Goal: Navigation & Orientation: Understand site structure

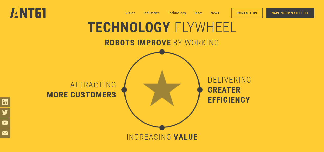
scroll to position [1614, 0]
click at [124, 13] on div "Vision Industries Industries Technology Team News Contact Us SAVE YOUR SATELLITE" at bounding box center [162, 13] width 304 height 26
click at [127, 12] on link "Vision" at bounding box center [130, 13] width 10 height 10
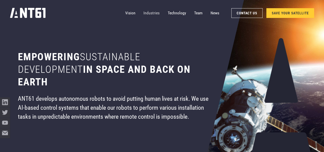
click at [157, 13] on link "Industries" at bounding box center [151, 13] width 16 height 10
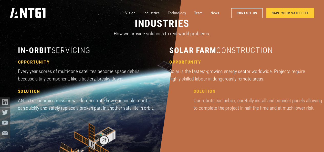
click at [174, 12] on link "Technology" at bounding box center [177, 13] width 18 height 10
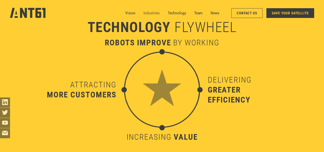
click at [157, 13] on link "Industries" at bounding box center [151, 13] width 16 height 10
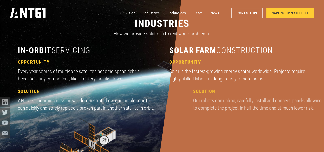
scroll to position [448, 0]
click at [214, 13] on link "News" at bounding box center [215, 13] width 9 height 10
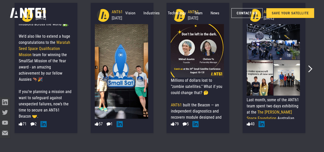
scroll to position [2001, 0]
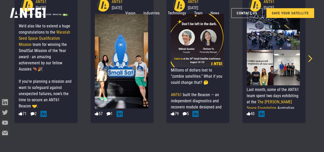
click at [306, 58] on icon "Next slide" at bounding box center [308, 58] width 7 height 7
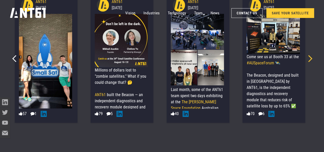
click at [306, 58] on icon "Next slide" at bounding box center [308, 58] width 7 height 7
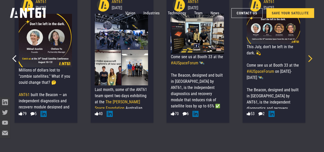
click at [306, 58] on icon "Next slide" at bounding box center [308, 58] width 7 height 7
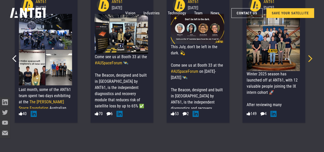
click at [306, 58] on icon "Next slide" at bounding box center [308, 58] width 7 height 7
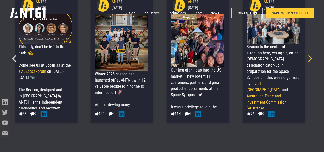
click at [306, 58] on icon "Next slide" at bounding box center [308, 58] width 7 height 7
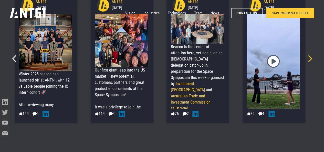
click at [306, 58] on icon "Next slide" at bounding box center [308, 58] width 7 height 7
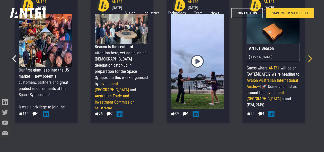
click at [306, 58] on icon "Next slide" at bounding box center [308, 58] width 7 height 7
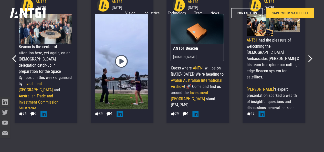
click at [190, 47] on div "ANT61 Beacon" at bounding box center [197, 48] width 53 height 9
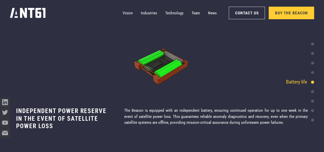
scroll to position [1309, 0]
click at [312, 110] on div at bounding box center [312, 110] width 3 height 3
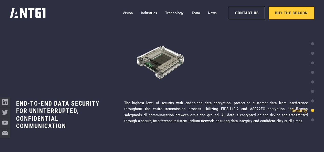
scroll to position [1674, 0]
click at [313, 101] on div at bounding box center [312, 100] width 3 height 3
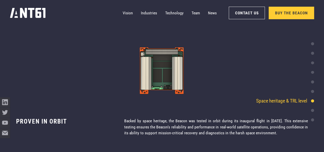
scroll to position [1552, 0]
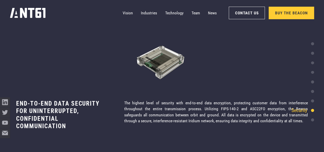
click at [313, 119] on div "Globally accessible" at bounding box center [292, 119] width 44 height 7
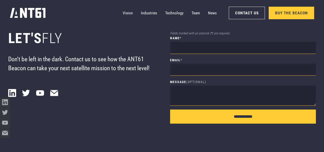
scroll to position [3118, 0]
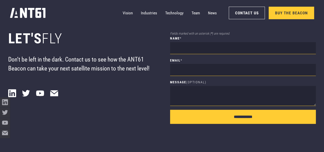
click at [132, 68] on p "Don’t be left in the dark. Contact us to see how the ANT61 Beacon can take your…" at bounding box center [81, 64] width 146 height 18
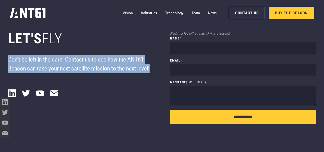
click at [132, 68] on p "Don’t be left in the dark. Contact us to see how the ANT61 Beacon can take your…" at bounding box center [81, 64] width 146 height 18
drag, startPoint x: 132, startPoint y: 68, endPoint x: 212, endPoint y: 14, distance: 97.0
click at [212, 14] on link "News" at bounding box center [212, 13] width 9 height 10
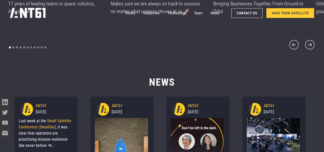
scroll to position [1911, 0]
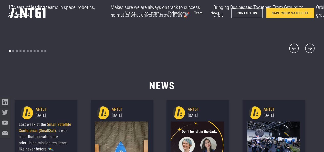
click at [274, 15] on link "SAVE YOUR SATELLITE" at bounding box center [290, 13] width 48 height 10
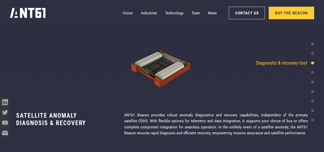
scroll to position [1066, 0]
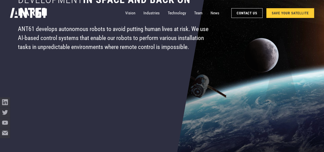
scroll to position [71, 0]
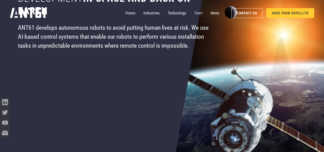
click at [201, 9] on link "Team" at bounding box center [198, 13] width 8 height 10
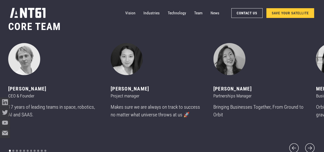
scroll to position [1813, 0]
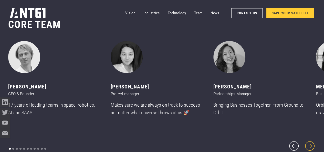
click at [315, 144] on icon "next slide" at bounding box center [310, 146] width 12 height 12
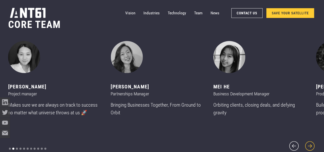
click at [315, 144] on icon "next slide" at bounding box center [310, 146] width 12 height 12
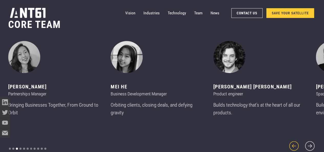
click at [292, 142] on icon "previous slide" at bounding box center [294, 146] width 12 height 12
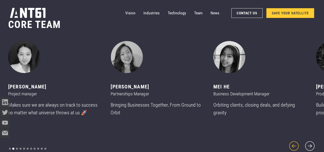
click at [292, 142] on icon "previous slide" at bounding box center [294, 146] width 12 height 12
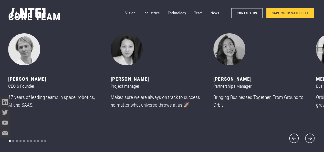
scroll to position [1821, 0]
click at [308, 138] on icon "next slide" at bounding box center [310, 138] width 12 height 12
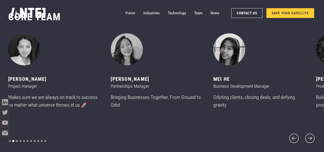
scroll to position [8, 0]
